Goal: Task Accomplishment & Management: Complete application form

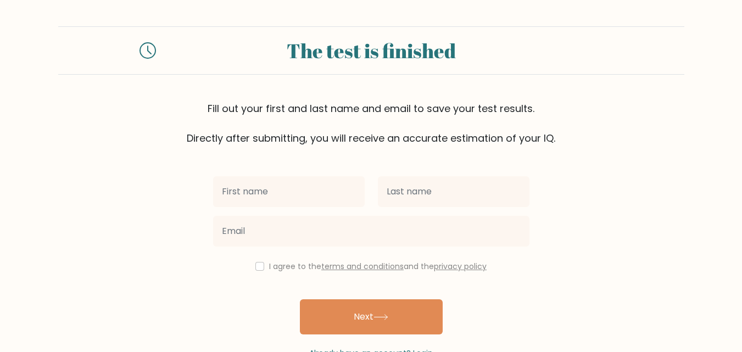
click at [251, 193] on input "text" at bounding box center [289, 191] width 152 height 31
